Goal: Task Accomplishment & Management: Manage account settings

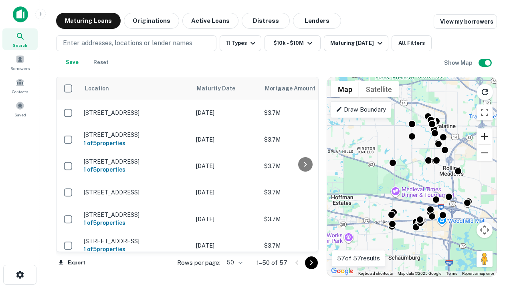
click at [484, 137] on button "Zoom in" at bounding box center [484, 137] width 16 height 16
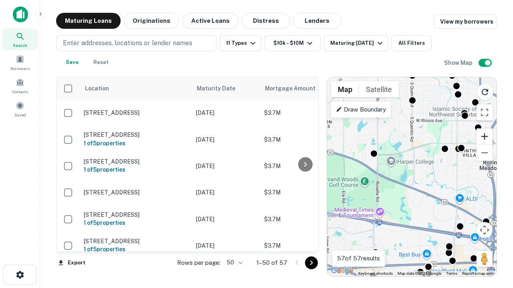
click at [484, 137] on button "Zoom in" at bounding box center [484, 137] width 16 height 16
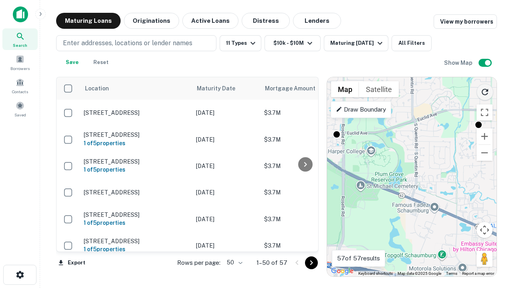
click at [485, 91] on icon "Reload search area" at bounding box center [485, 92] width 10 height 10
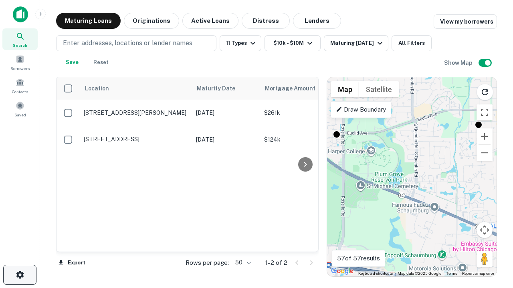
click at [20, 275] on icon "button" at bounding box center [20, 275] width 10 height 10
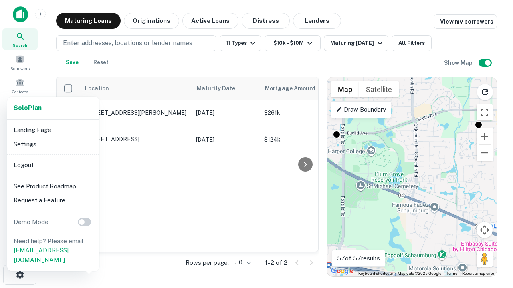
click at [53, 165] on li "Logout" at bounding box center [53, 165] width 86 height 14
